Goal: Information Seeking & Learning: Learn about a topic

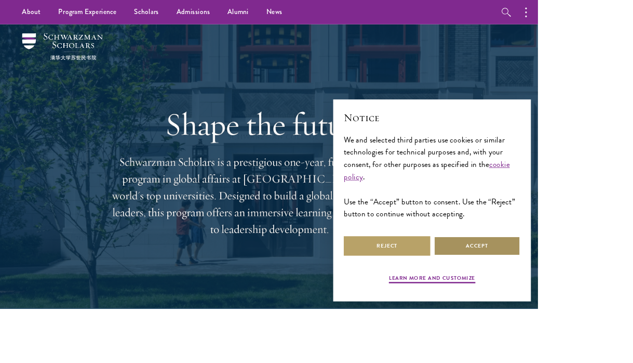
click at [613, 301] on button "Accept" at bounding box center [562, 289] width 102 height 23
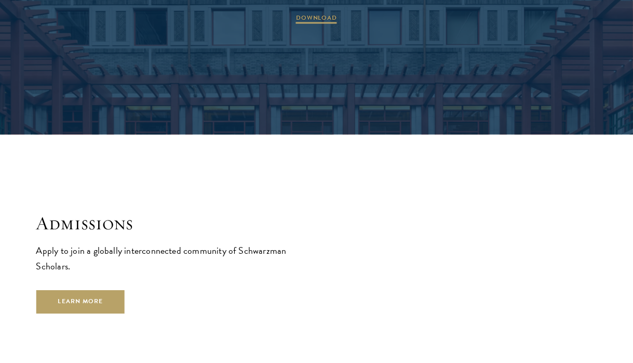
scroll to position [1542, 0]
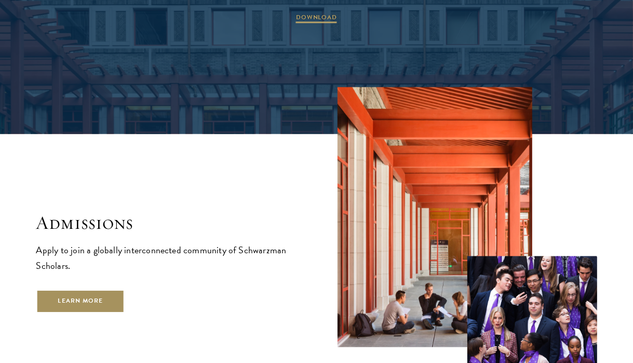
click at [113, 289] on link "Learn More" at bounding box center [80, 300] width 89 height 23
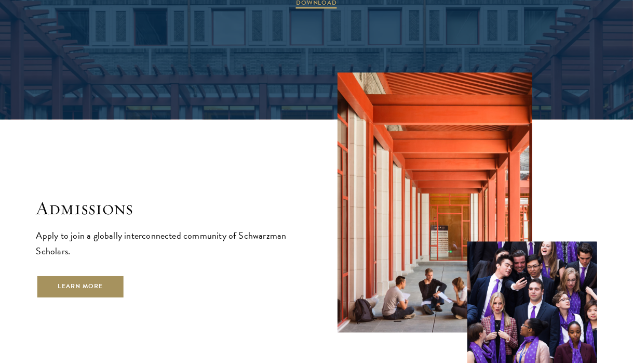
scroll to position [1572, 0]
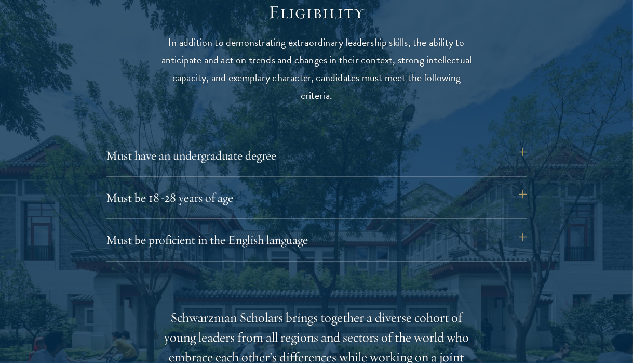
scroll to position [1349, 0]
click at [526, 160] on button "Must have an undergraduate degree" at bounding box center [317, 154] width 421 height 25
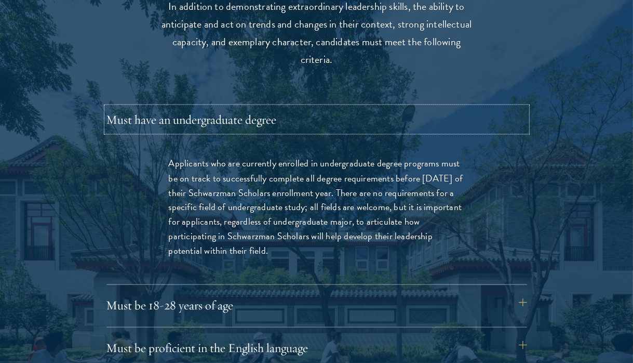
scroll to position [1384, 0]
click at [524, 120] on button "Must have an undergraduate degree" at bounding box center [317, 119] width 421 height 25
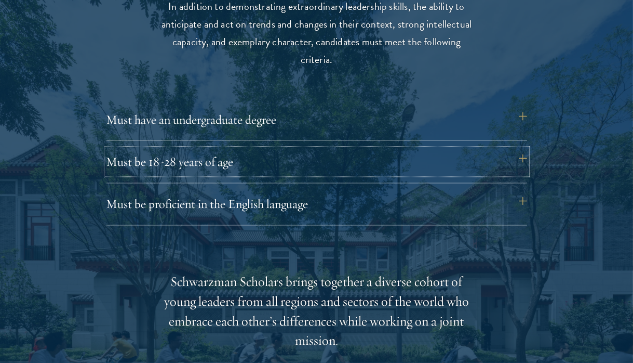
click at [516, 159] on button "Must be 18-28 years of age" at bounding box center [317, 161] width 421 height 25
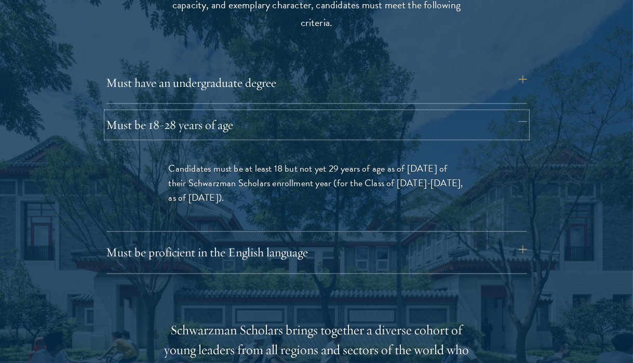
scroll to position [1451, 0]
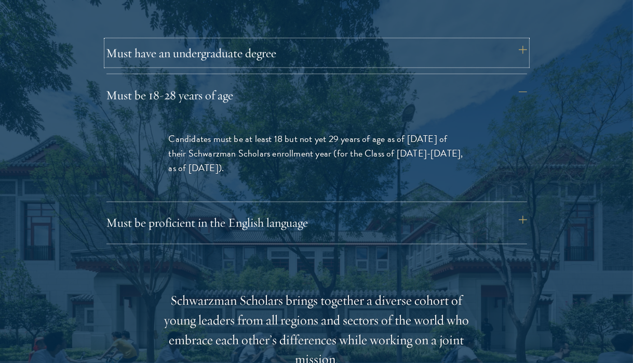
click at [511, 51] on button "Must have an undergraduate degree" at bounding box center [317, 53] width 421 height 25
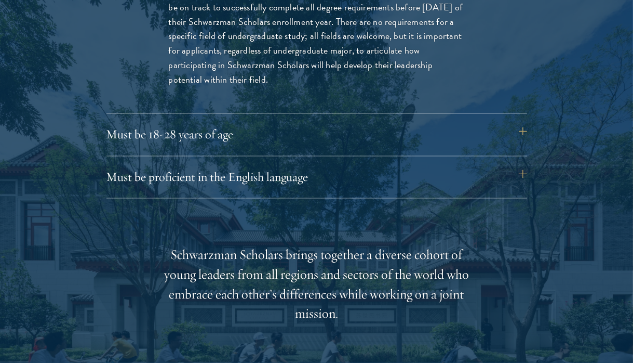
scroll to position [1556, 0]
click at [448, 182] on button "Must be proficient in the English language" at bounding box center [317, 176] width 421 height 25
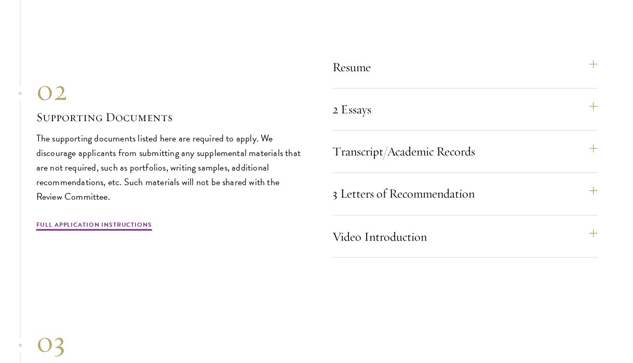
scroll to position [3391, 0]
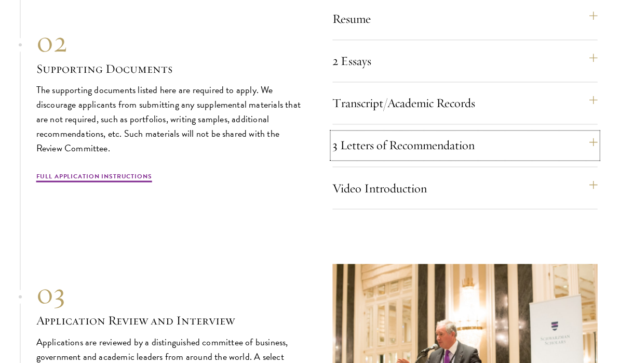
click at [596, 141] on button "3 Letters of Recommendation" at bounding box center [465, 145] width 265 height 25
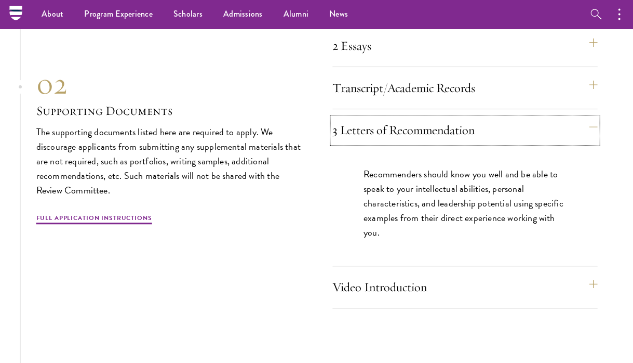
scroll to position [3176, 0]
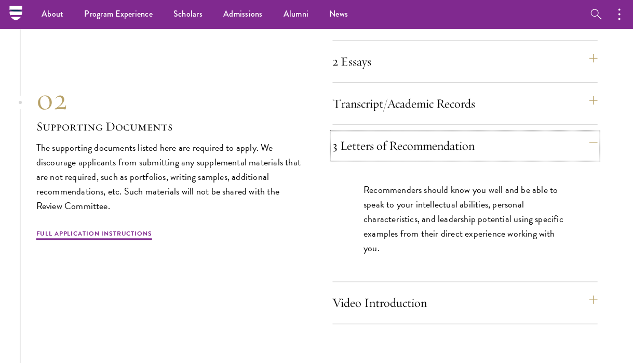
click at [598, 136] on button "3 Letters of Recommendation" at bounding box center [465, 145] width 265 height 25
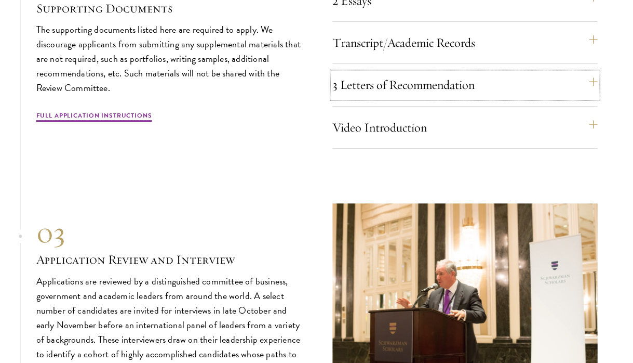
scroll to position [3237, 0]
click at [596, 122] on button "Video Introduction" at bounding box center [465, 126] width 265 height 25
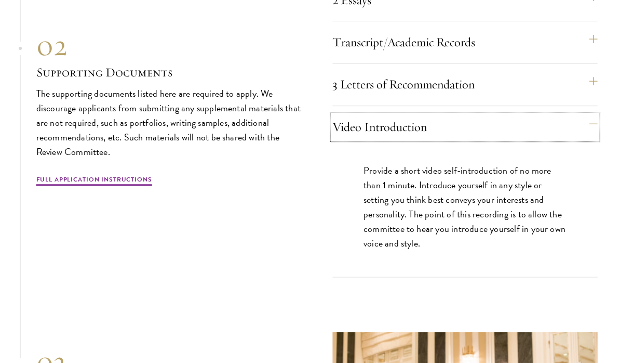
click at [598, 119] on button "Video Introduction" at bounding box center [465, 126] width 265 height 25
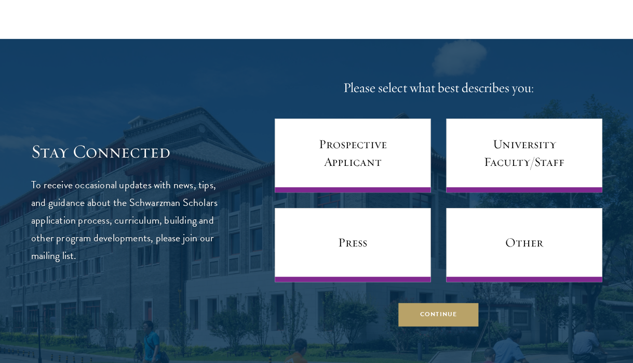
scroll to position [3914, 0]
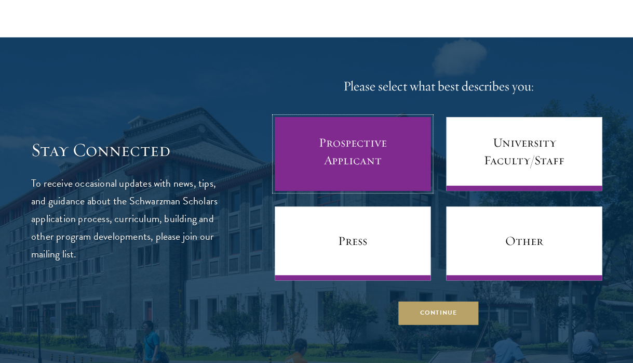
click at [391, 170] on link "Prospective Applicant" at bounding box center [353, 154] width 156 height 74
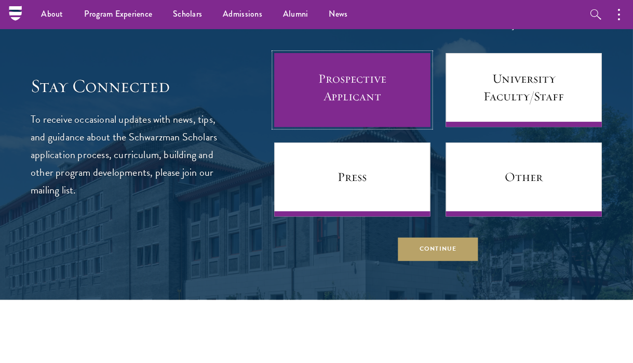
scroll to position [3973, 0]
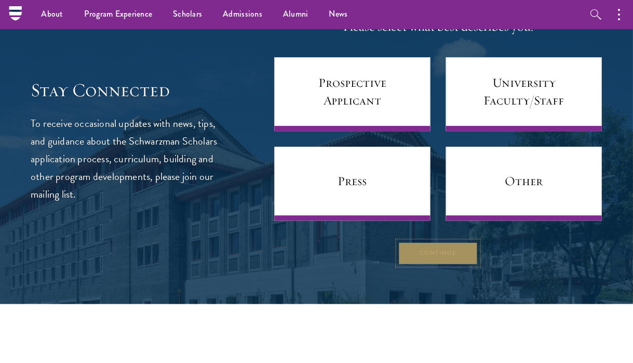
click at [407, 246] on button "Continue" at bounding box center [439, 252] width 80 height 23
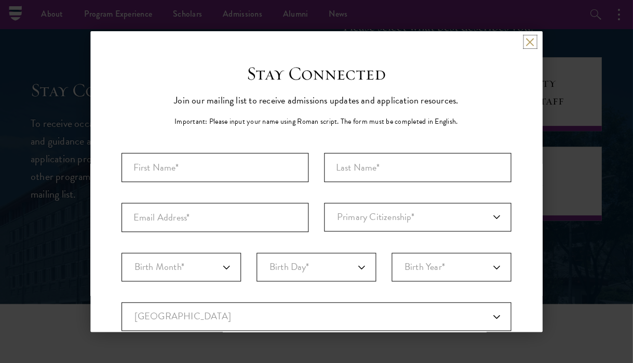
click at [534, 43] on button at bounding box center [530, 41] width 9 height 9
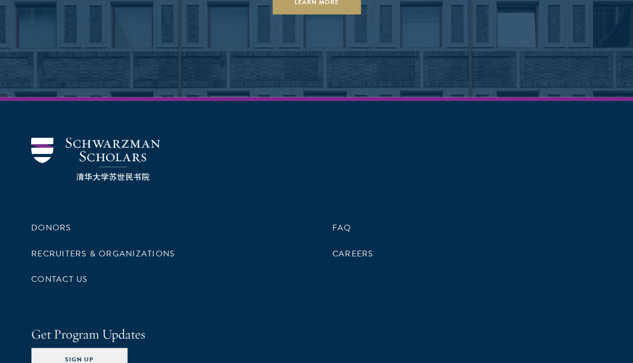
scroll to position [4974, 0]
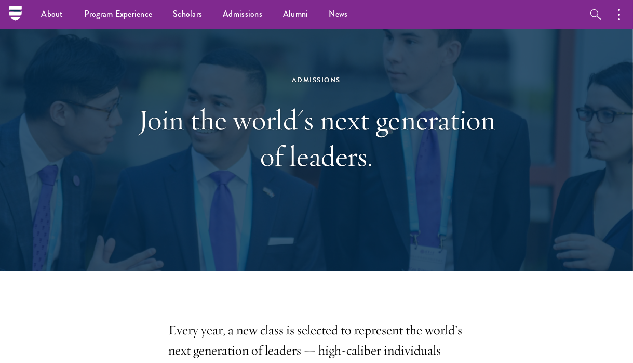
click at [489, 154] on h1 "Join the world's next generation of leaders." at bounding box center [317, 137] width 359 height 73
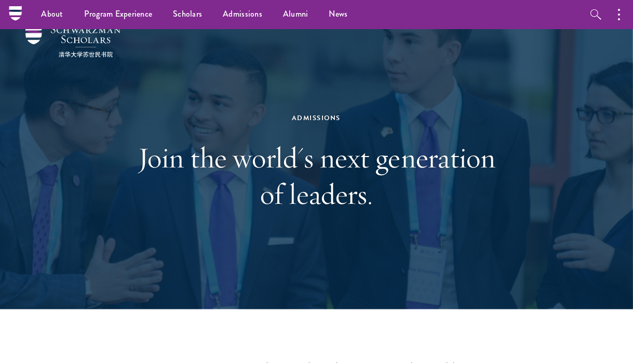
scroll to position [0, 0]
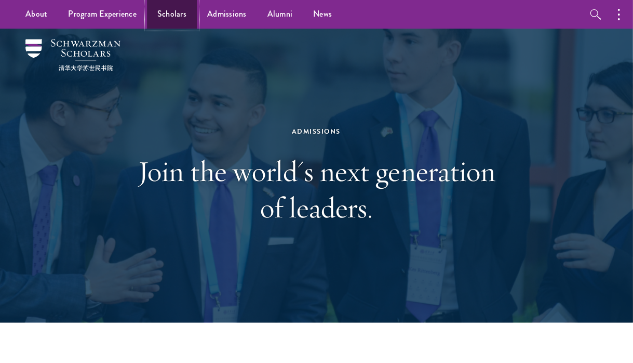
click at [170, 14] on link "Scholars" at bounding box center [173, 14] width 50 height 29
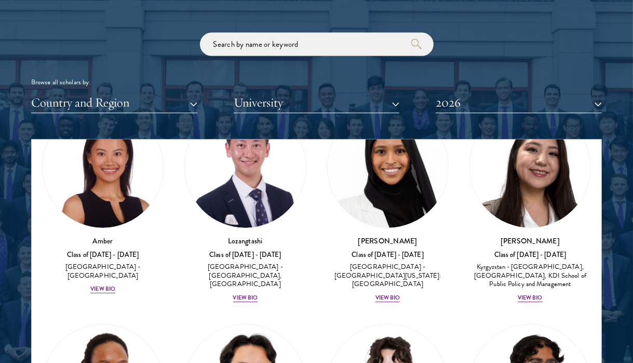
scroll to position [63, 0]
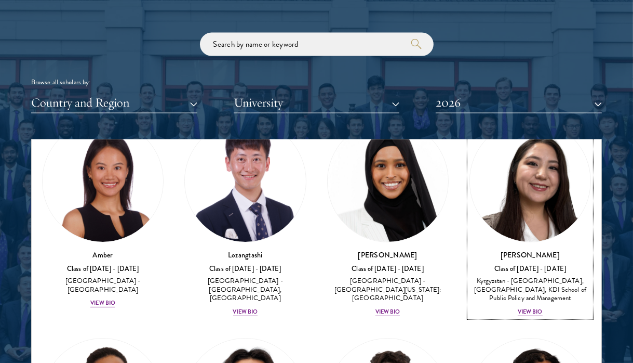
click at [536, 311] on div "View Bio" at bounding box center [530, 312] width 25 height 8
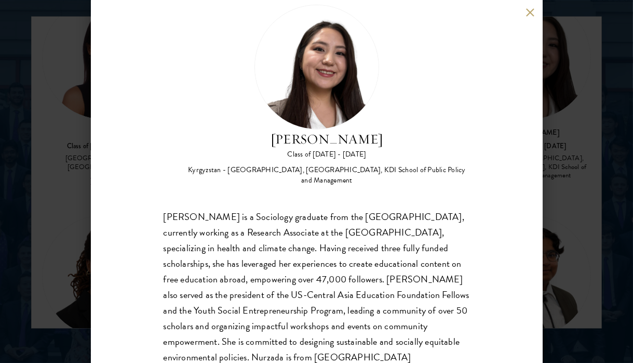
scroll to position [1339, 0]
click at [531, 12] on button at bounding box center [530, 12] width 9 height 9
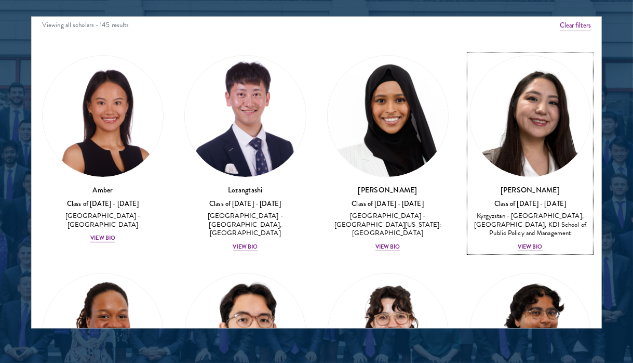
scroll to position [6, 0]
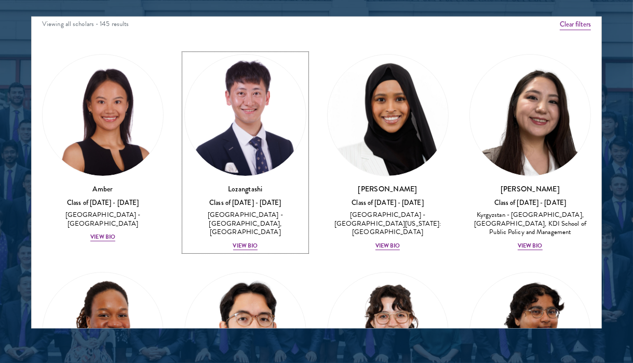
click at [248, 242] on div "View Bio" at bounding box center [245, 246] width 25 height 8
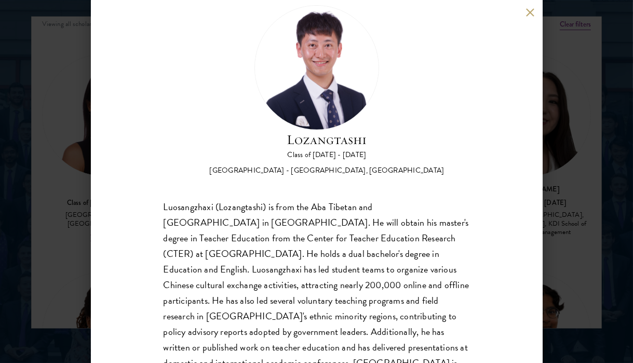
scroll to position [32, 0]
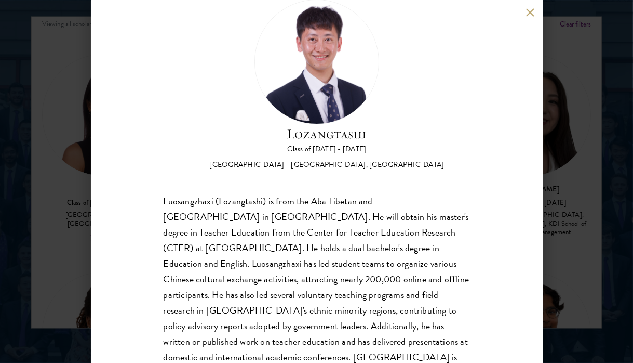
click at [531, 12] on button at bounding box center [530, 12] width 9 height 9
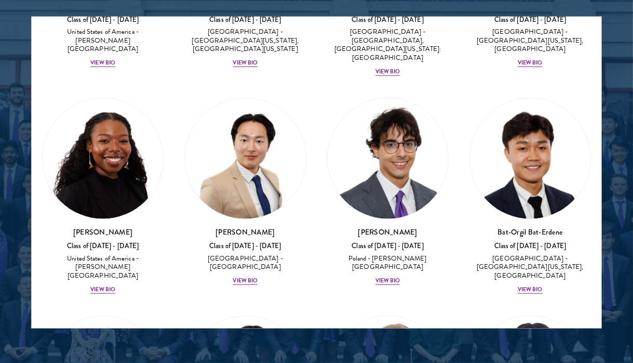
scroll to position [849, 0]
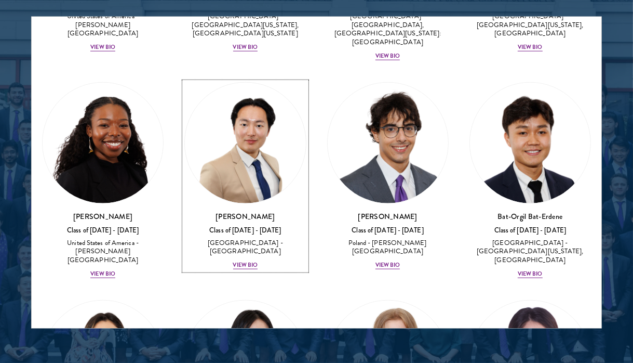
click at [234, 261] on div "View Bio" at bounding box center [245, 265] width 25 height 8
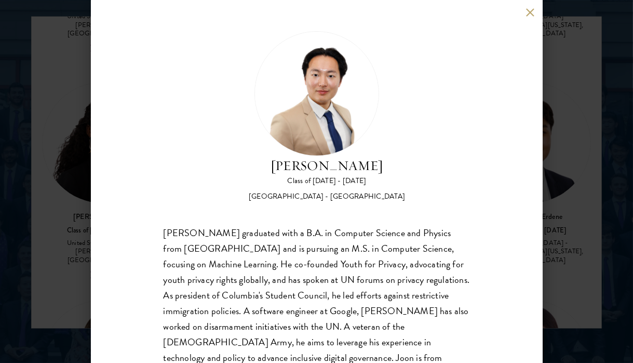
click at [531, 12] on button at bounding box center [530, 12] width 9 height 9
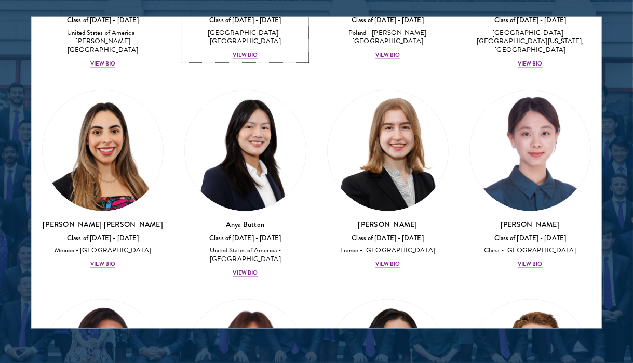
scroll to position [1065, 0]
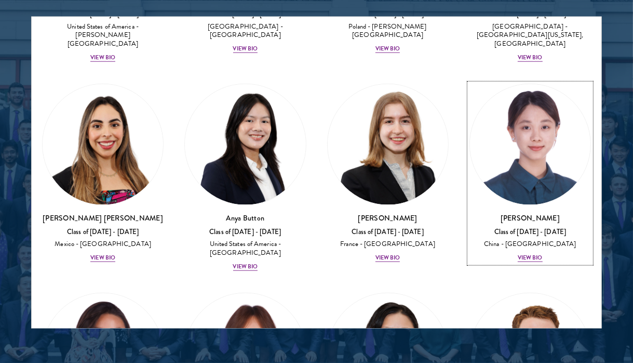
click at [531, 254] on div "View Bio" at bounding box center [530, 258] width 25 height 8
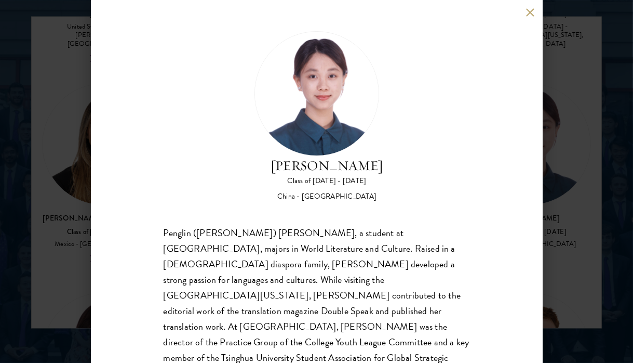
click at [530, 8] on button at bounding box center [530, 12] width 9 height 9
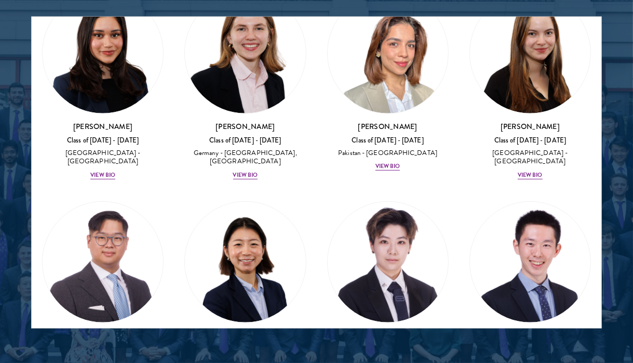
scroll to position [3585, 0]
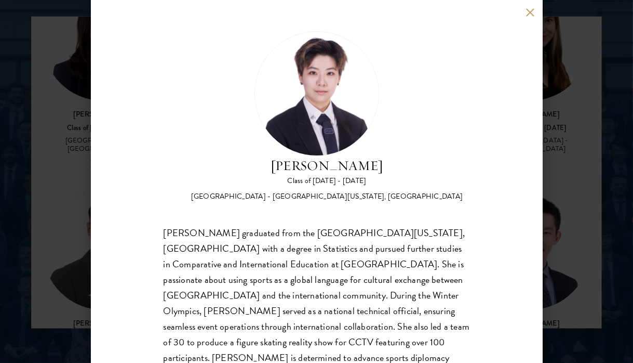
click at [531, 12] on button at bounding box center [530, 12] width 9 height 9
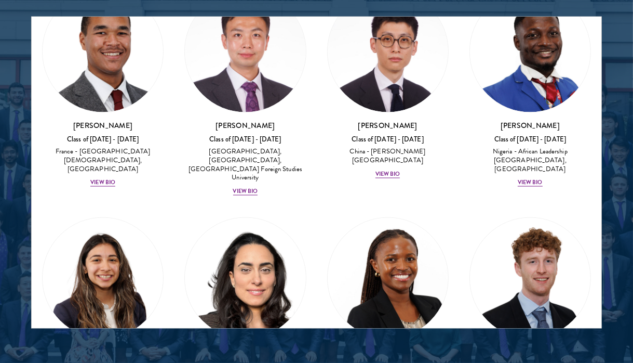
scroll to position [4419, 0]
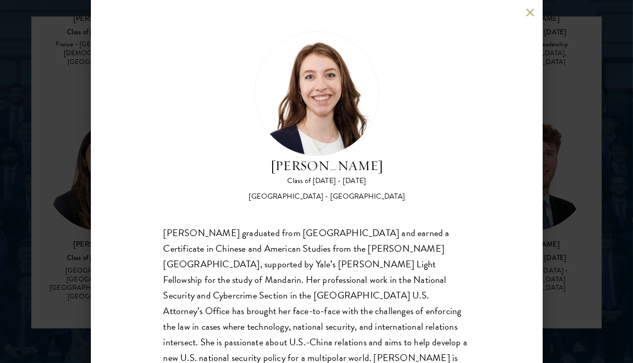
scroll to position [4528, 0]
click at [531, 12] on button at bounding box center [530, 12] width 9 height 9
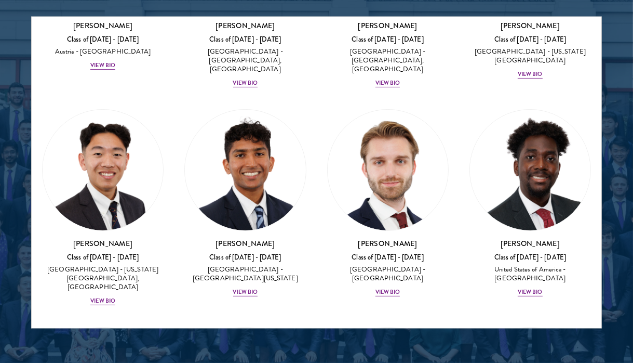
scroll to position [6480, 0]
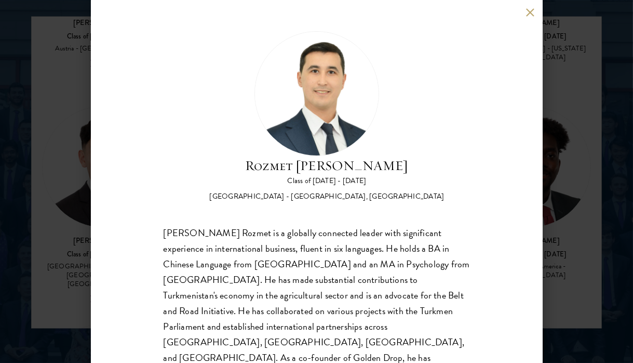
scroll to position [1, 0]
click at [531, 12] on button at bounding box center [530, 12] width 9 height 9
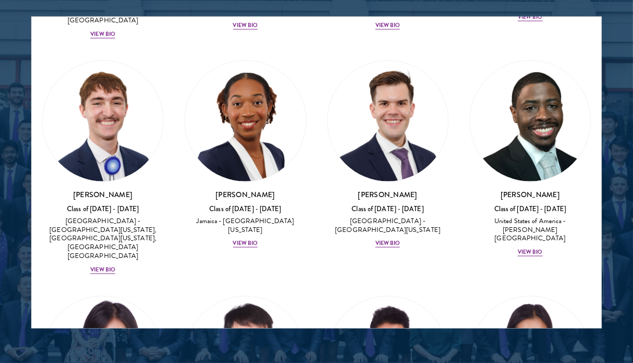
scroll to position [7188, 0]
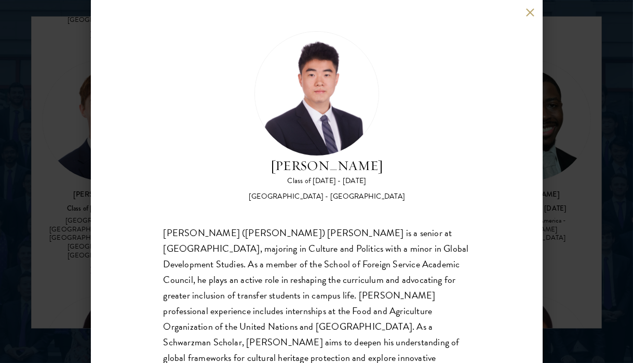
click at [563, 167] on div "[PERSON_NAME] Class of [DATE] - [DATE] [GEOGRAPHIC_DATA] - [GEOGRAPHIC_DATA] [P…" at bounding box center [316, 181] width 633 height 363
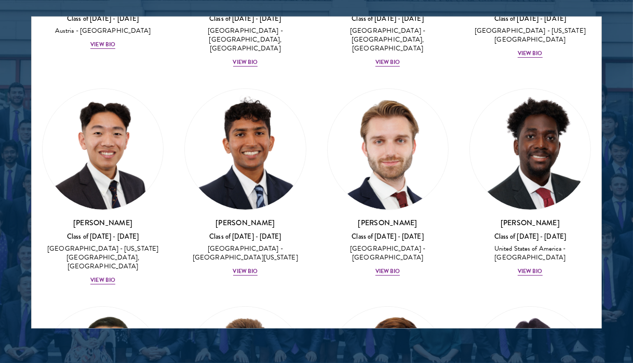
scroll to position [7138, 0]
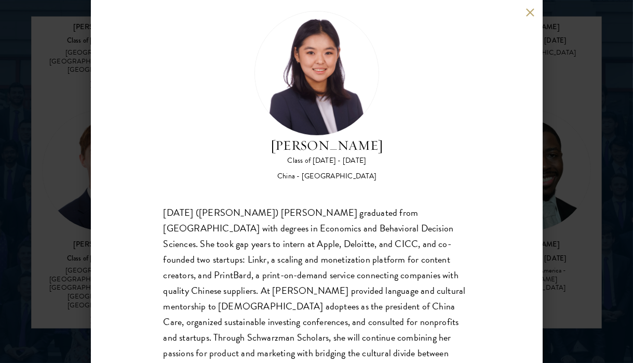
scroll to position [32, 0]
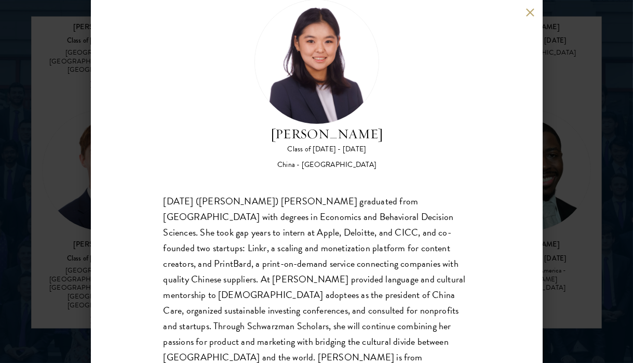
click at [531, 12] on button at bounding box center [530, 12] width 9 height 9
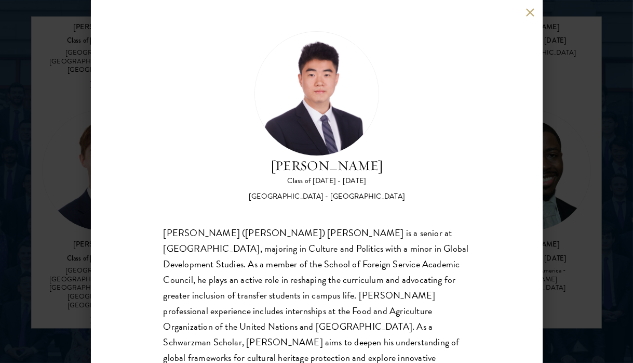
click at [531, 12] on button at bounding box center [530, 12] width 9 height 9
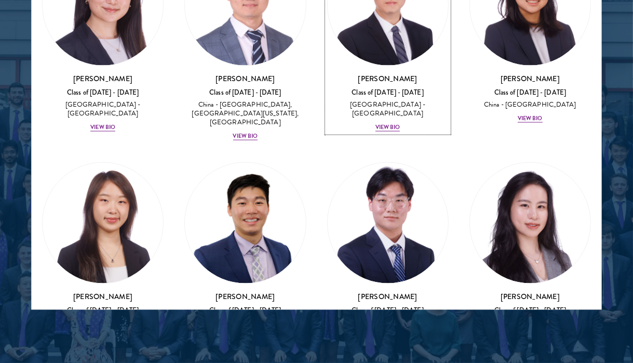
scroll to position [1358, 0]
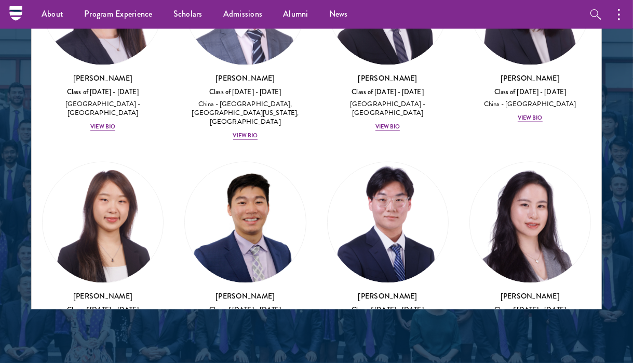
click at [620, 61] on div at bounding box center [316, 50] width 633 height 642
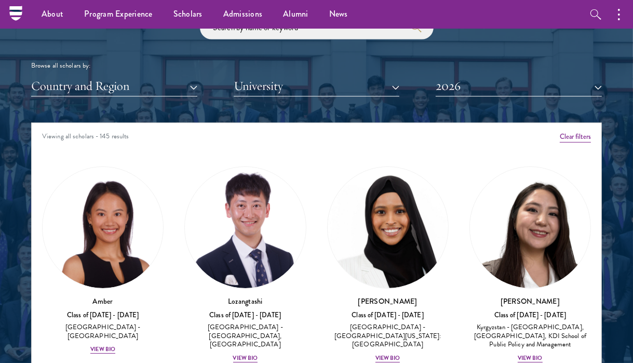
scroll to position [1231, 0]
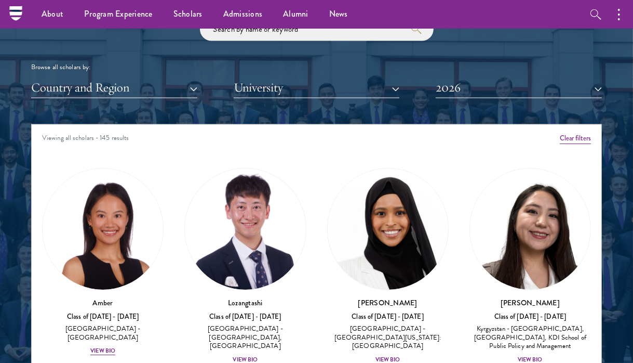
click at [510, 46] on div "Browse all scholars by: Country and Region All Countries and Regions [GEOGRAPHI…" at bounding box center [316, 58] width 571 height 81
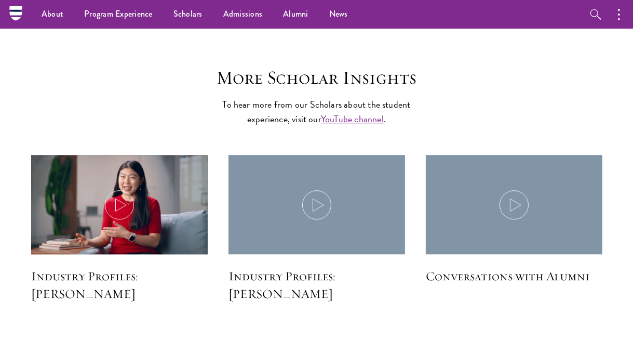
scroll to position [2442, 0]
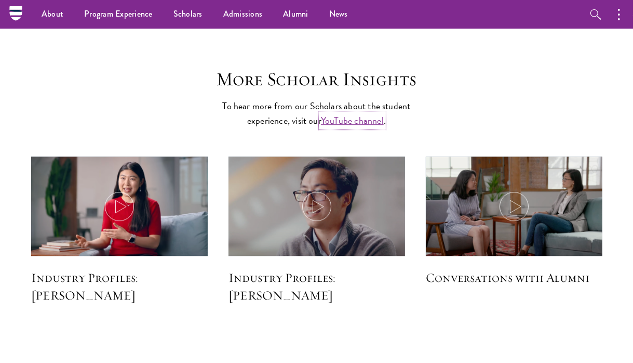
click at [338, 127] on link "YouTube channel" at bounding box center [352, 120] width 63 height 14
